Goal: Information Seeking & Learning: Learn about a topic

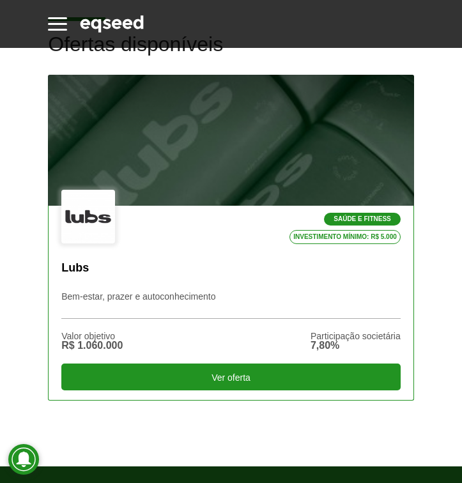
scroll to position [341, 0]
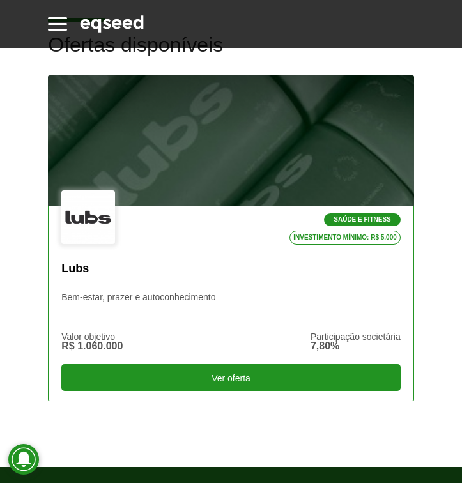
click at [288, 171] on div at bounding box center [230, 141] width 439 height 157
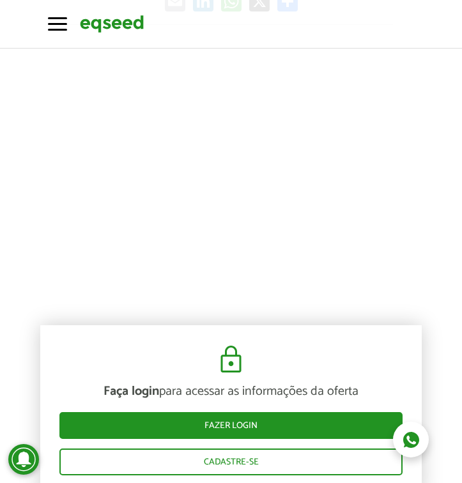
scroll to position [542, 0]
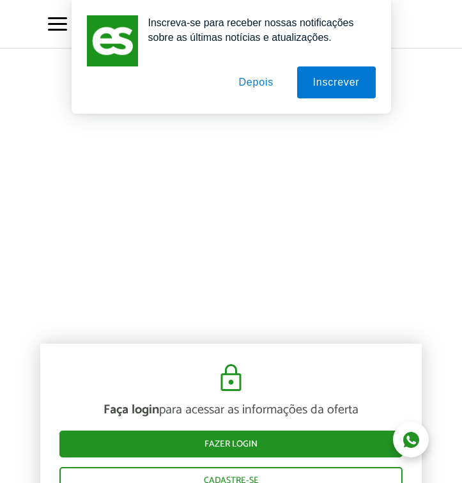
click at [252, 84] on button "Depois" at bounding box center [255, 82] width 67 height 32
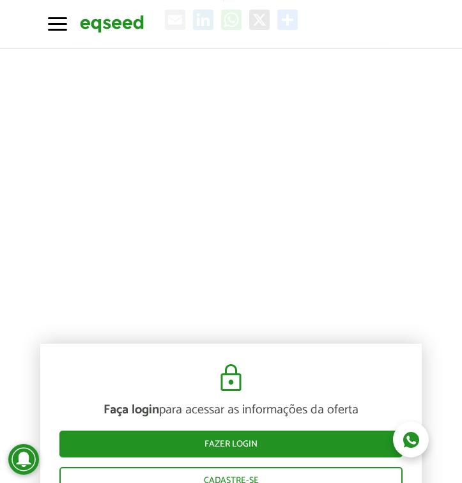
click at [293, 344] on div "Faça login para acessar as informações da oferta Fazer login Cadastre-se" at bounding box center [231, 428] width 382 height 169
click at [120, 21] on img at bounding box center [112, 23] width 64 height 21
